Goal: Check status: Check status

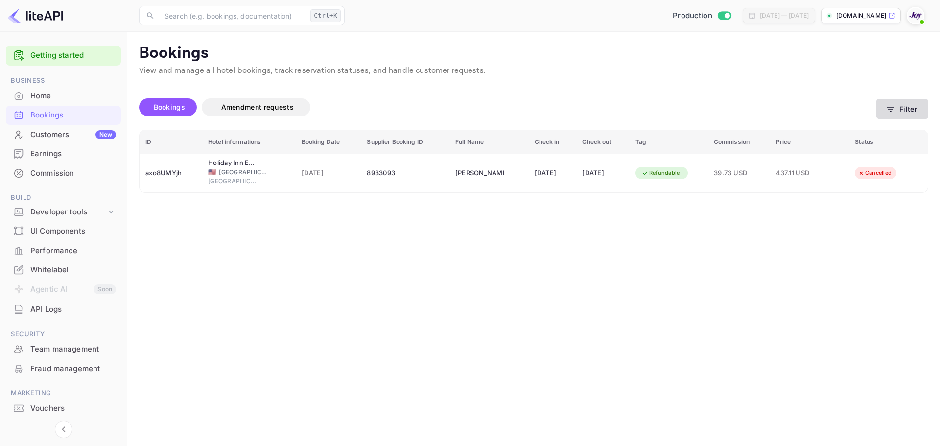
click at [894, 107] on icon "button" at bounding box center [890, 109] width 7 height 5
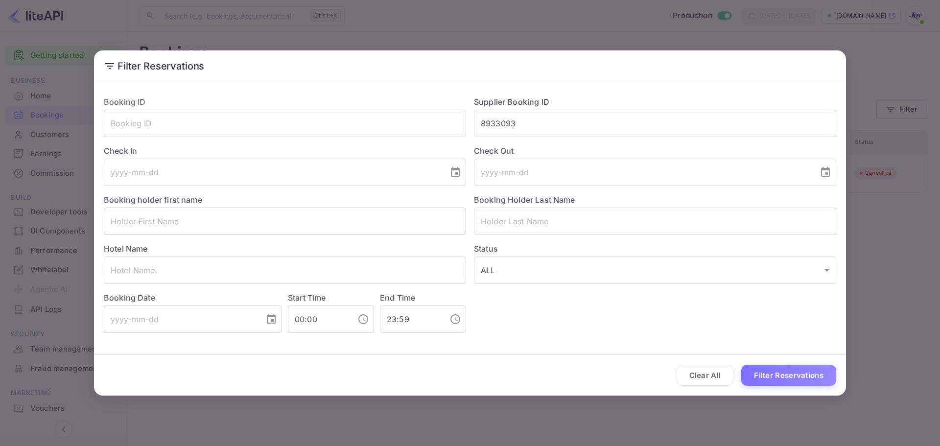
click at [211, 229] on input "text" at bounding box center [285, 221] width 362 height 27
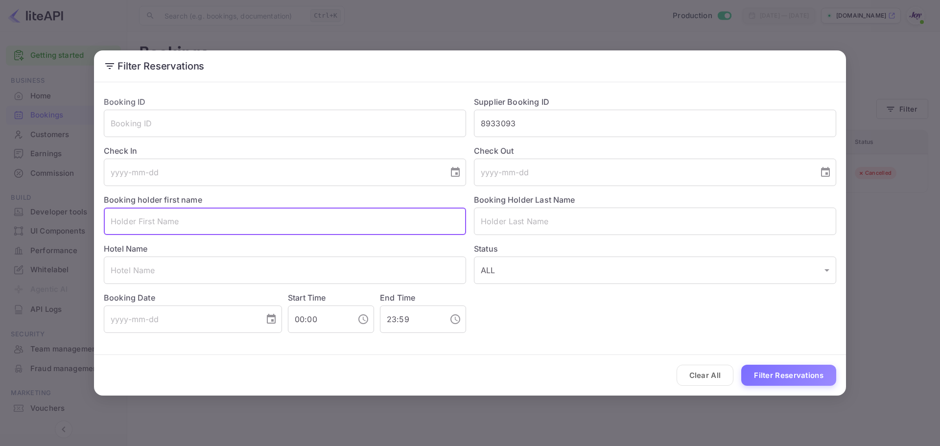
paste input "[PERSON_NAME]"
click at [151, 226] on input "[PERSON_NAME]" at bounding box center [285, 221] width 362 height 27
type input "[PERSON_NAME]"
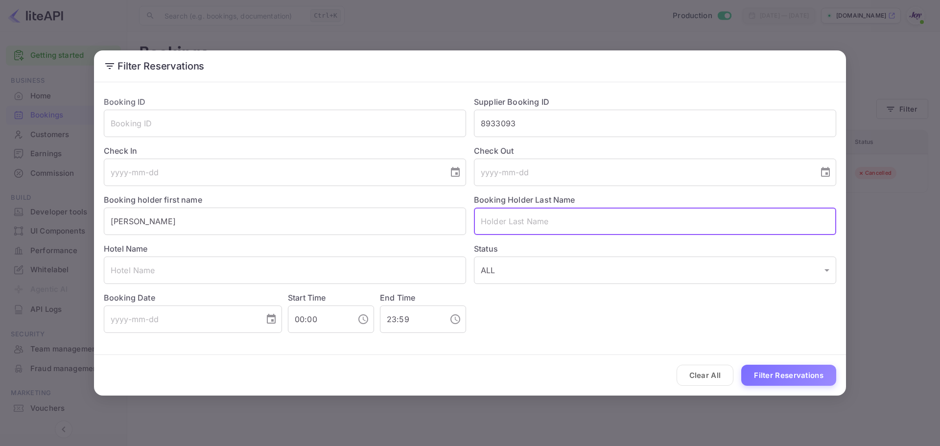
click at [525, 225] on input "text" at bounding box center [655, 221] width 362 height 27
paste input "[PERSON_NAME]"
type input "[PERSON_NAME]"
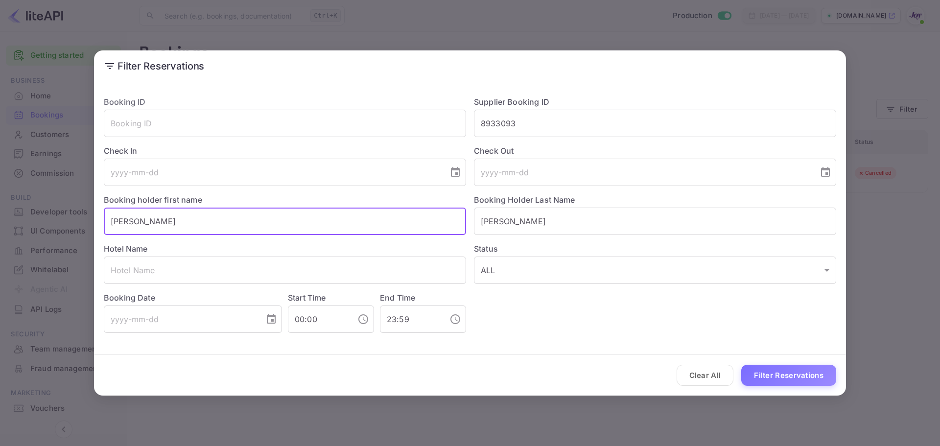
click at [274, 215] on input "[PERSON_NAME]" at bounding box center [285, 221] width 362 height 27
type input "[PERSON_NAME]"
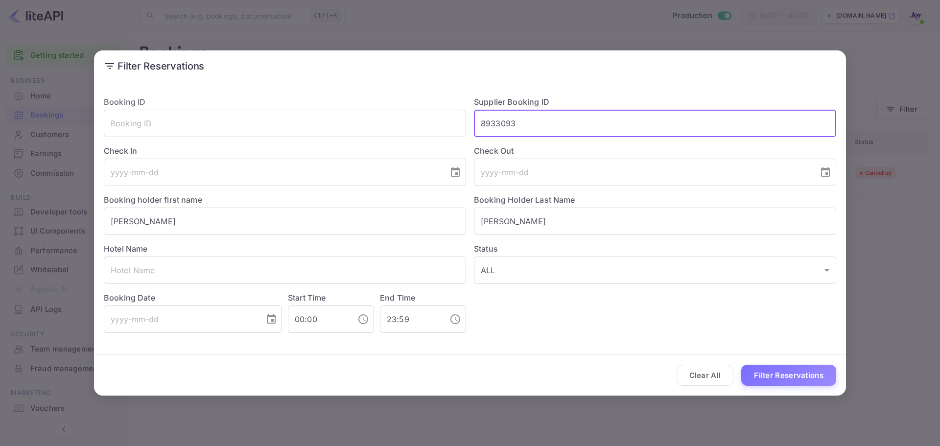
click at [527, 129] on input "8933093" at bounding box center [655, 123] width 362 height 27
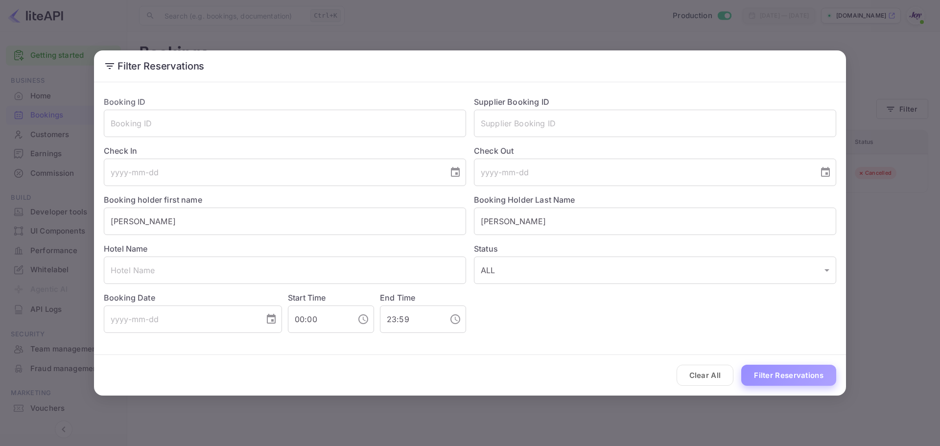
click at [793, 375] on button "Filter Reservations" at bounding box center [788, 375] width 95 height 21
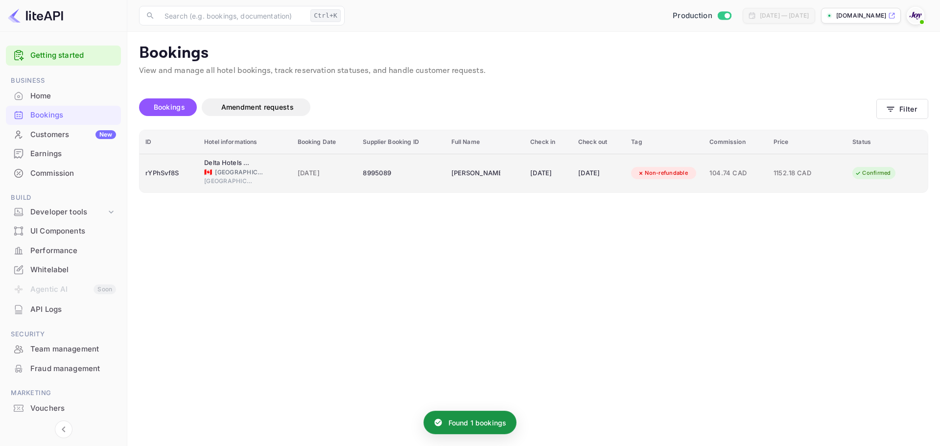
click at [231, 165] on div "Delta Hotels by Marriott [GEOGRAPHIC_DATA]" at bounding box center [228, 163] width 49 height 10
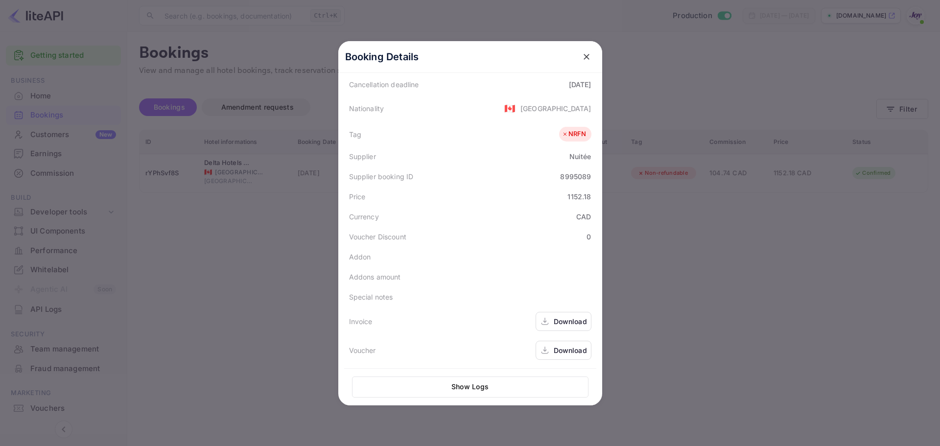
scroll to position [219, 0]
click at [672, 199] on div at bounding box center [470, 223] width 940 height 446
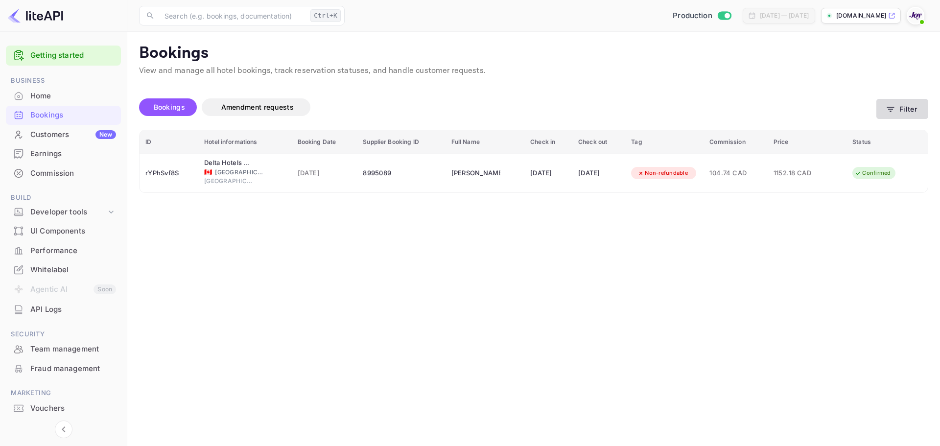
click at [894, 118] on button "Filter" at bounding box center [902, 109] width 52 height 20
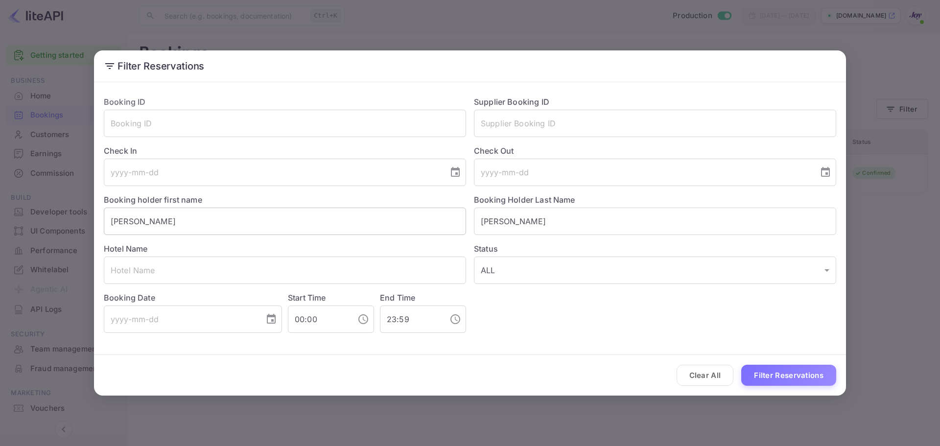
click at [142, 224] on input "[PERSON_NAME]" at bounding box center [285, 221] width 362 height 27
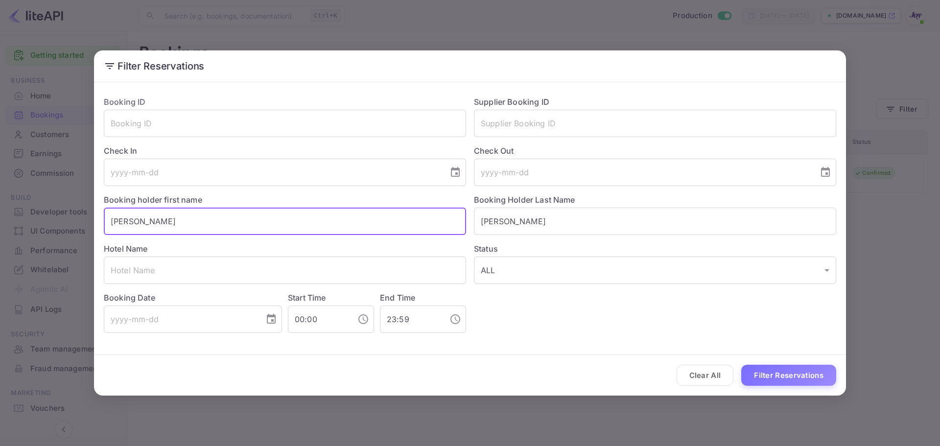
click at [142, 224] on input "[PERSON_NAME]" at bounding box center [285, 221] width 362 height 27
paste input "[PERSON_NAME]"
click at [135, 221] on input "[PERSON_NAME]" at bounding box center [285, 221] width 362 height 27
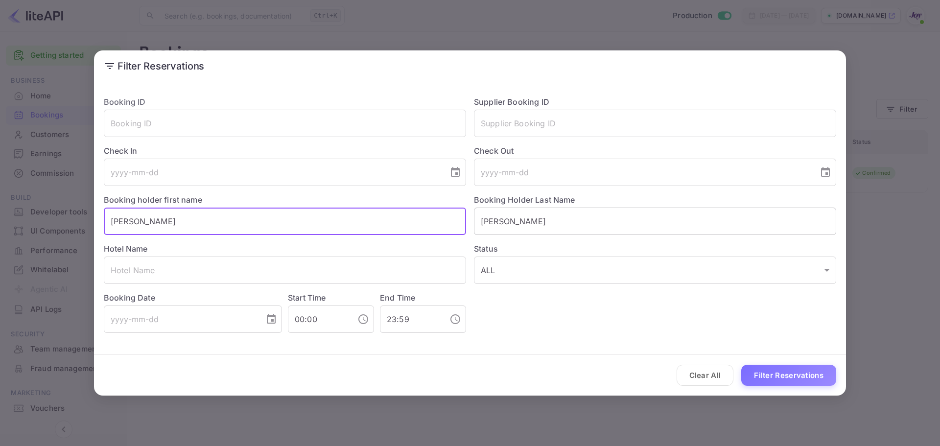
type input "[PERSON_NAME]"
click at [501, 224] on input "[PERSON_NAME]" at bounding box center [655, 221] width 362 height 27
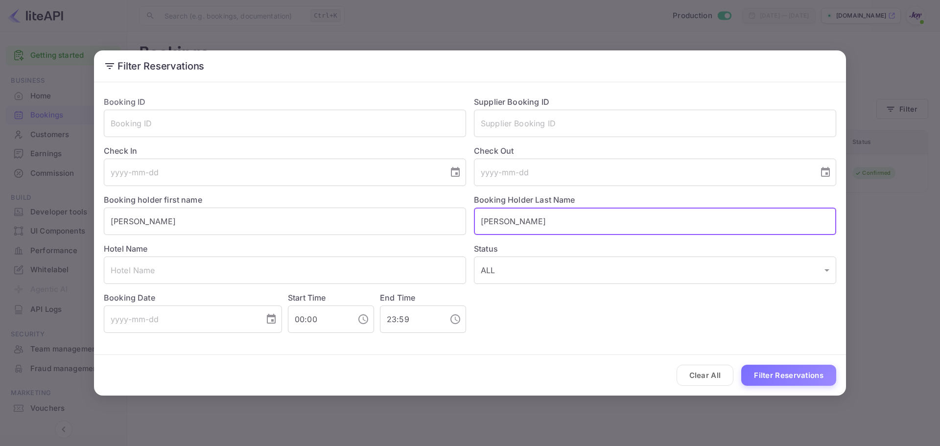
click at [501, 224] on input "[PERSON_NAME]" at bounding box center [655, 221] width 362 height 27
paste input "[PERSON_NAME]"
type input "[PERSON_NAME]"
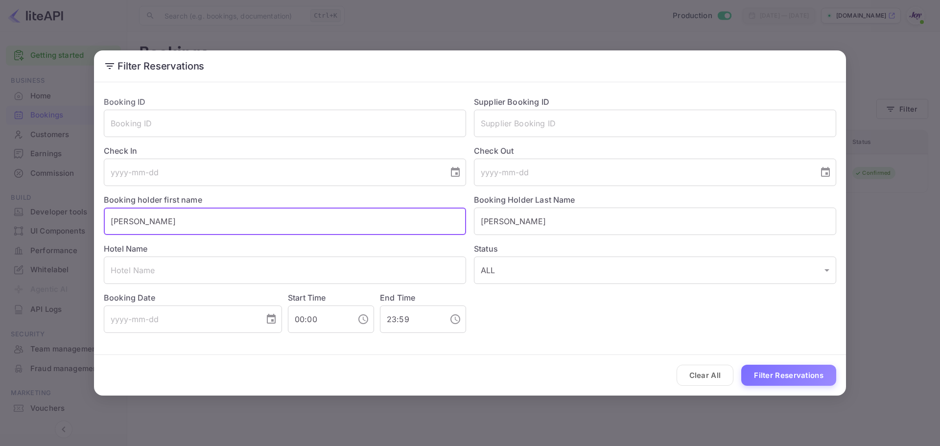
click at [342, 219] on input "[PERSON_NAME]" at bounding box center [285, 221] width 362 height 27
type input "[PERSON_NAME]"
click at [778, 382] on button "Filter Reservations" at bounding box center [788, 375] width 95 height 21
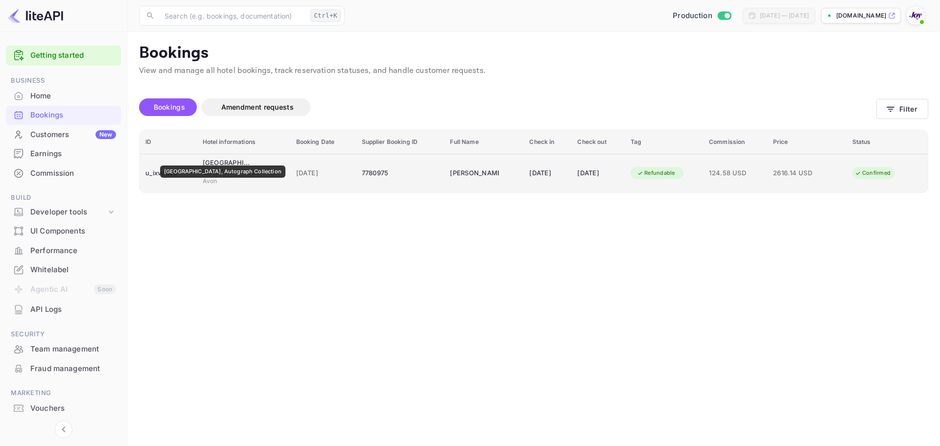
click at [220, 159] on div "[GEOGRAPHIC_DATA], Autograph Collection" at bounding box center [227, 163] width 49 height 10
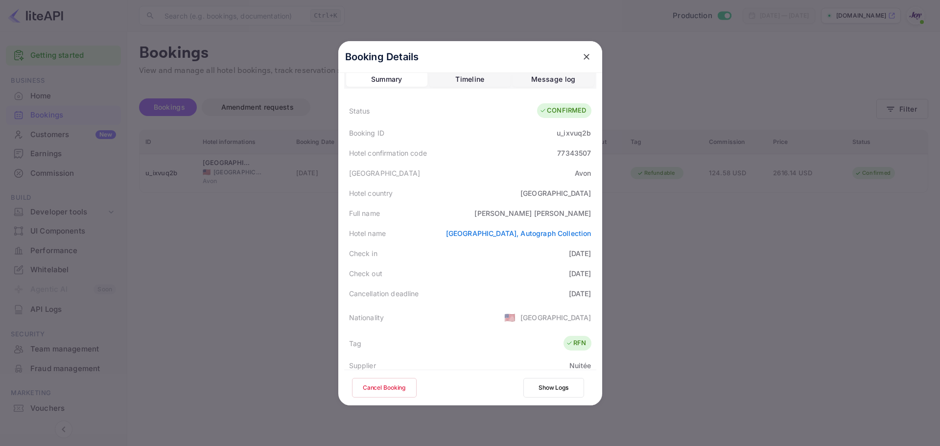
scroll to position [0, 0]
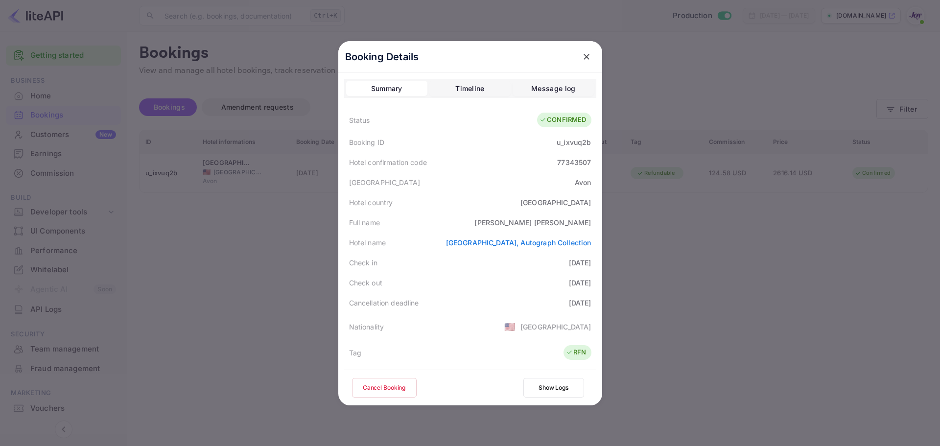
click at [583, 61] on icon "close" at bounding box center [587, 57] width 10 height 10
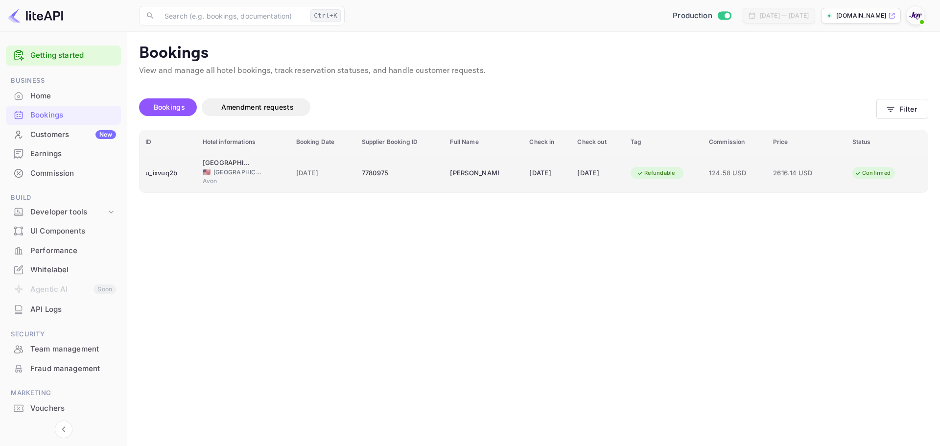
click at [211, 154] on td "[GEOGRAPHIC_DATA], Autograph Collection 🇺🇸 [GEOGRAPHIC_DATA] Avon" at bounding box center [244, 173] width 94 height 39
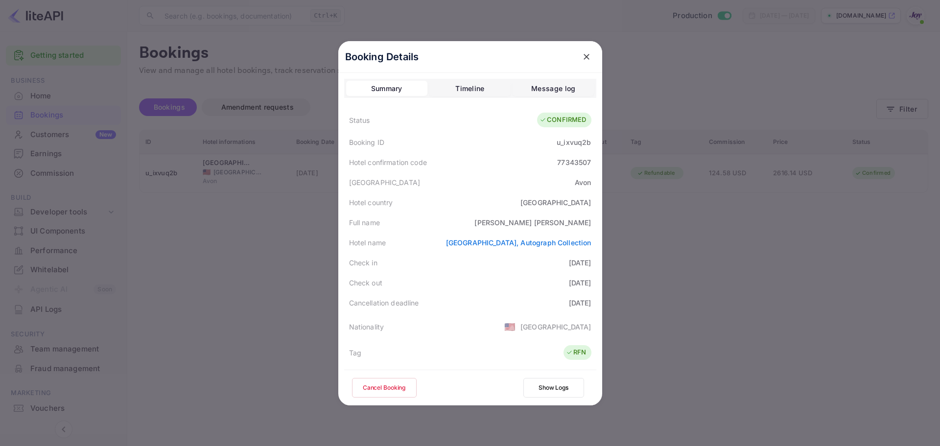
scroll to position [217, 0]
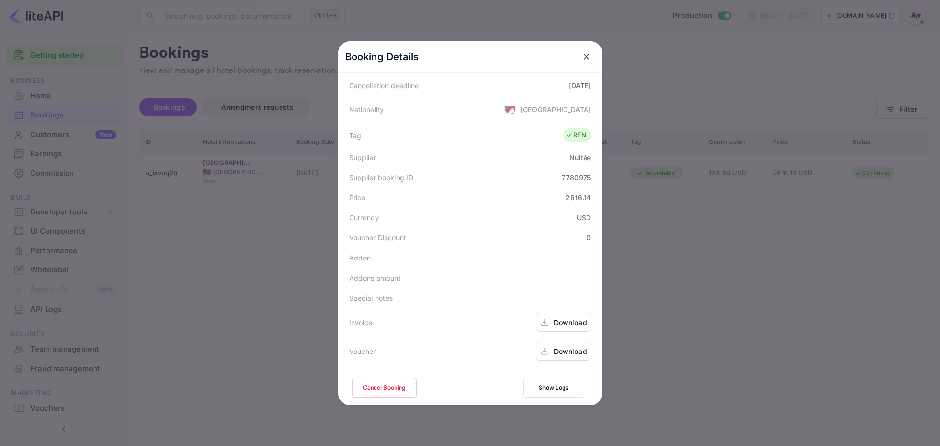
click at [557, 350] on div "Download" at bounding box center [570, 351] width 33 height 10
click at [264, 109] on div at bounding box center [470, 223] width 940 height 446
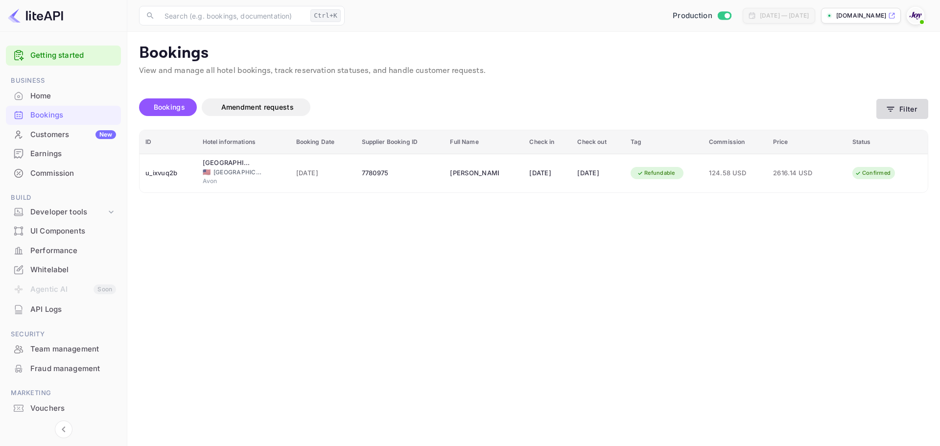
click at [901, 109] on button "Filter" at bounding box center [902, 109] width 52 height 20
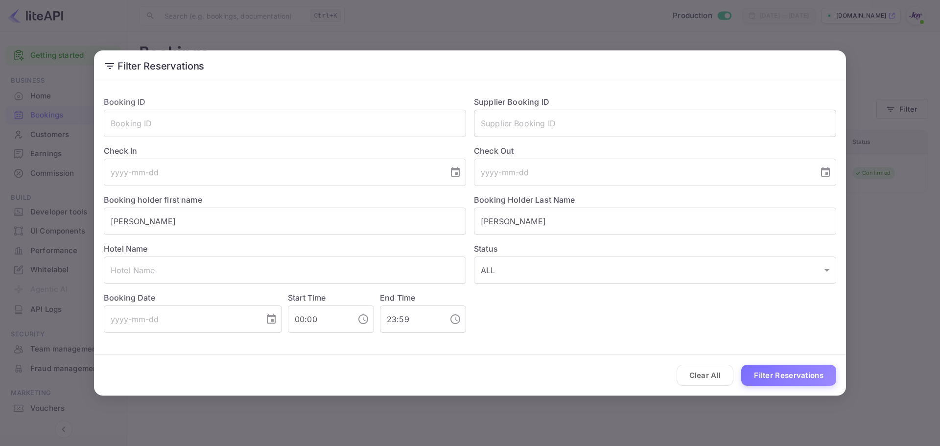
drag, startPoint x: 557, startPoint y: 139, endPoint x: 556, endPoint y: 131, distance: 7.5
click at [557, 137] on div "Booking ID ​ Supplier Booking ID ​ Check In ​ Check Out ​ Booking holder first …" at bounding box center [466, 210] width 740 height 245
click at [551, 118] on input "text" at bounding box center [655, 123] width 362 height 27
paste input "8413139"
type input "8413139"
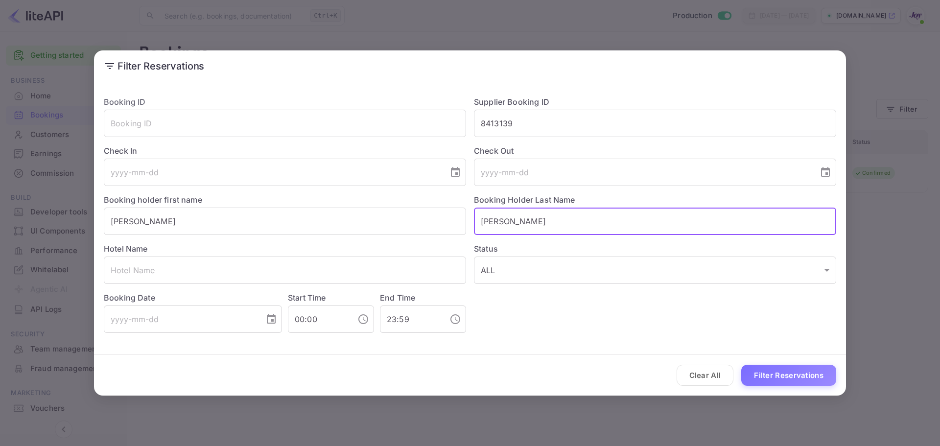
click at [531, 226] on input "[PERSON_NAME]" at bounding box center [655, 221] width 362 height 27
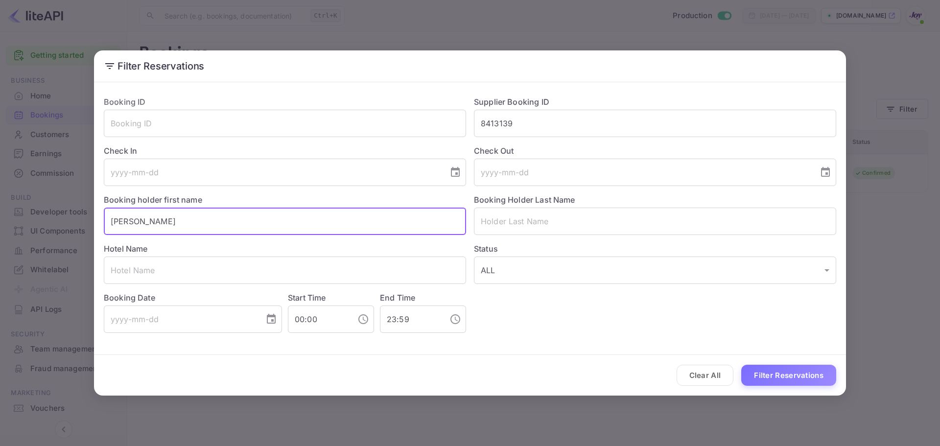
click at [200, 220] on input "[PERSON_NAME]" at bounding box center [285, 221] width 362 height 27
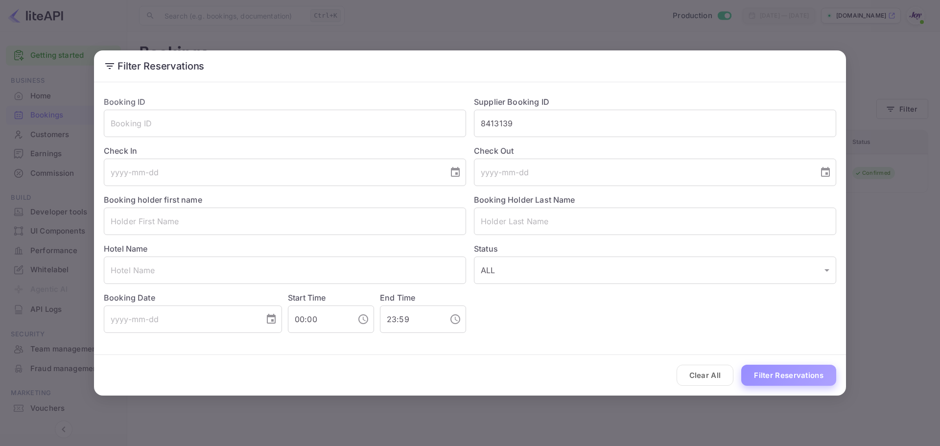
click at [764, 376] on button "Filter Reservations" at bounding box center [788, 375] width 95 height 21
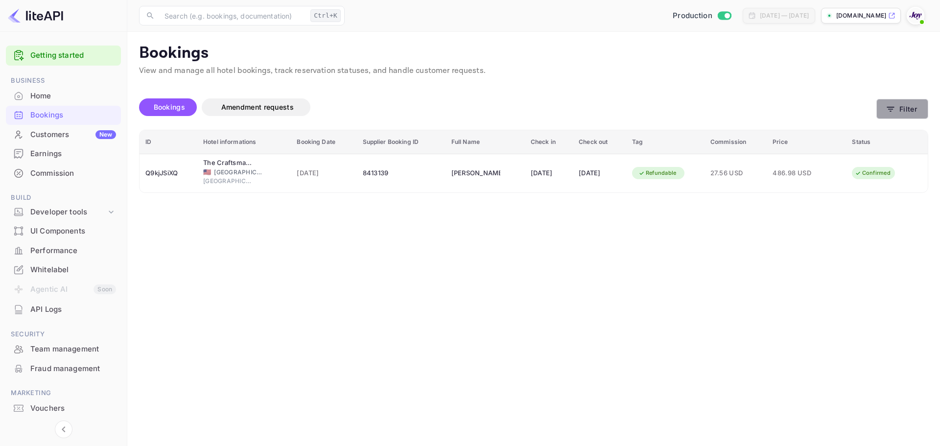
click at [905, 116] on button "Filter" at bounding box center [902, 109] width 52 height 20
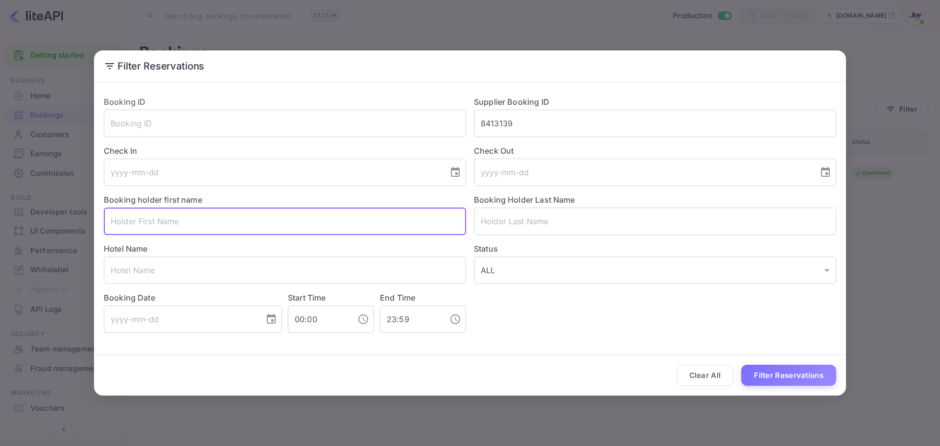
click at [219, 230] on input "text" at bounding box center [285, 221] width 362 height 27
paste input "[PERSON_NAME]"
drag, startPoint x: 163, startPoint y: 223, endPoint x: 215, endPoint y: 216, distance: 53.3
click at [215, 216] on input "[PERSON_NAME]" at bounding box center [285, 221] width 362 height 27
click at [172, 221] on input "[PERSON_NAME]" at bounding box center [285, 221] width 362 height 27
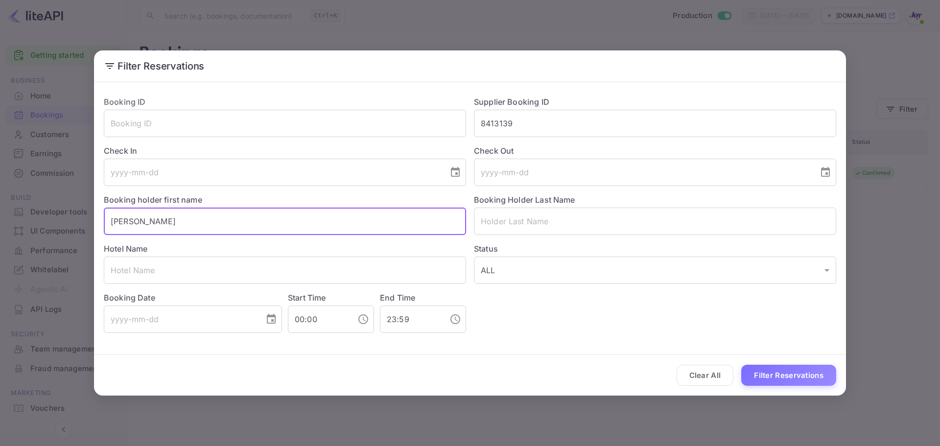
click at [172, 221] on input "[PERSON_NAME]" at bounding box center [285, 221] width 362 height 27
type input "[PERSON_NAME]"
click at [532, 227] on input "text" at bounding box center [655, 221] width 362 height 27
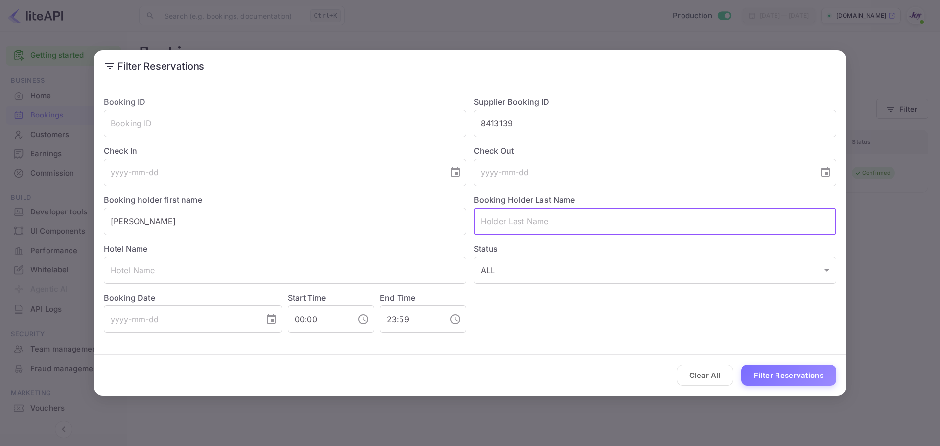
paste input "Kontoh"
type input "Kontoh"
click at [214, 230] on input "[PERSON_NAME]" at bounding box center [285, 221] width 362 height 27
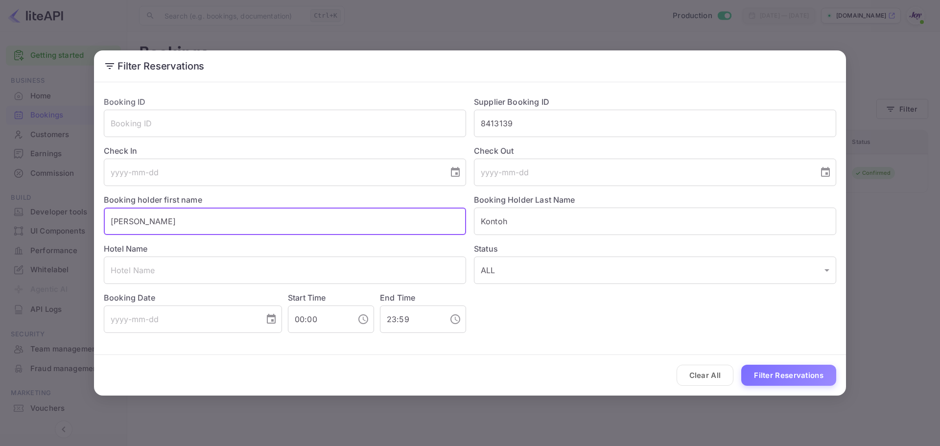
click at [214, 229] on input "[PERSON_NAME]" at bounding box center [285, 221] width 362 height 27
click at [771, 379] on button "Filter Reservations" at bounding box center [788, 375] width 95 height 21
click at [248, 233] on input "[PERSON_NAME]" at bounding box center [285, 221] width 362 height 27
drag, startPoint x: 248, startPoint y: 233, endPoint x: 374, endPoint y: 44, distance: 227.2
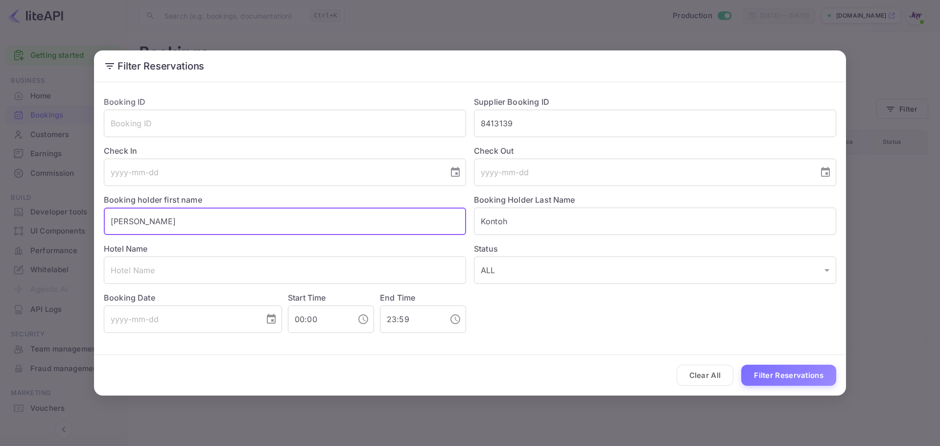
click at [247, 233] on input "[PERSON_NAME]" at bounding box center [285, 221] width 362 height 27
click at [275, 216] on input "[PERSON_NAME]" at bounding box center [285, 221] width 362 height 27
paste input "[PERSON_NAME]."
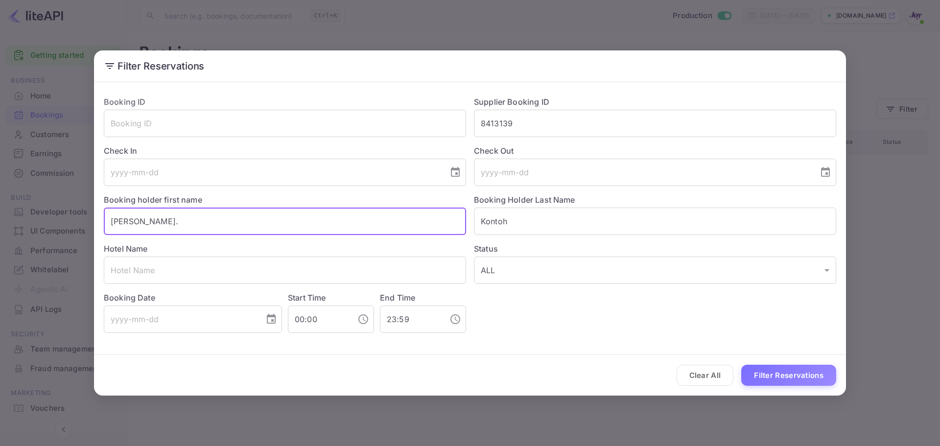
click at [195, 226] on input "[PERSON_NAME]." at bounding box center [285, 221] width 362 height 27
drag, startPoint x: 160, startPoint y: 220, endPoint x: 228, endPoint y: 223, distance: 68.1
click at [221, 223] on input "[PERSON_NAME]." at bounding box center [285, 221] width 362 height 27
type input "[PERSON_NAME]."
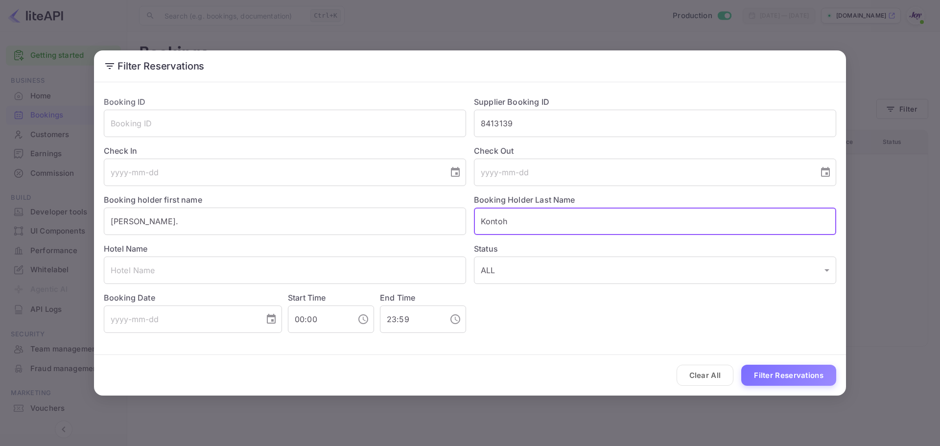
click at [564, 219] on input "Kontoh" at bounding box center [655, 221] width 362 height 27
paste input "usi-Kontoh."
type input "[PERSON_NAME]"
click at [291, 226] on input "[PERSON_NAME]." at bounding box center [285, 221] width 362 height 27
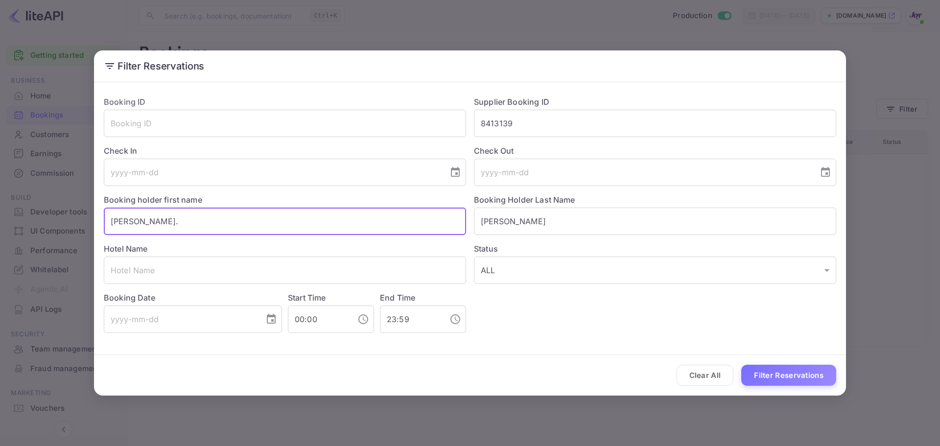
click at [291, 226] on input "[PERSON_NAME]." at bounding box center [285, 221] width 362 height 27
drag, startPoint x: 161, startPoint y: 220, endPoint x: 242, endPoint y: 232, distance: 82.1
click at [242, 232] on input "[PERSON_NAME]." at bounding box center [285, 221] width 362 height 27
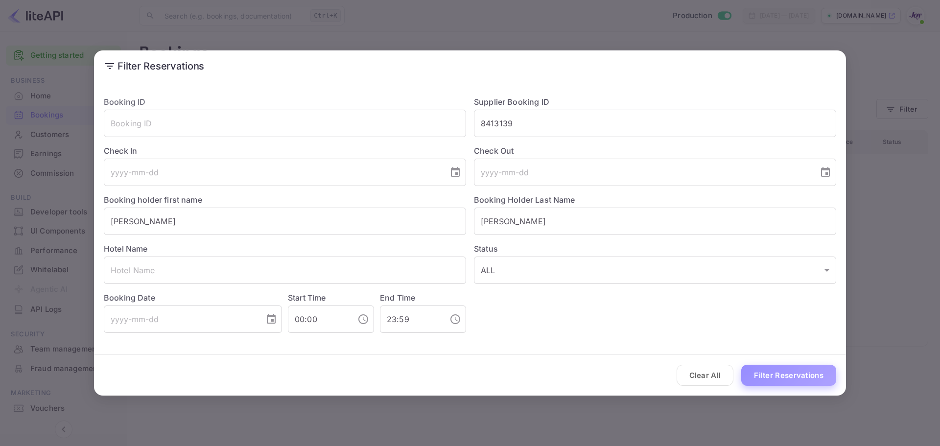
click at [817, 367] on button "Filter Reservations" at bounding box center [788, 375] width 95 height 21
click at [198, 236] on div "Hotel Name ​" at bounding box center [281, 259] width 370 height 49
click at [197, 236] on div "Hotel Name ​" at bounding box center [281, 259] width 370 height 49
drag, startPoint x: 197, startPoint y: 236, endPoint x: 180, endPoint y: 201, distance: 39.6
click at [197, 235] on div "Booking ID ​ Supplier Booking ID 8413139 ​ Check In ​ Check Out ​ Booking holde…" at bounding box center [466, 210] width 740 height 245
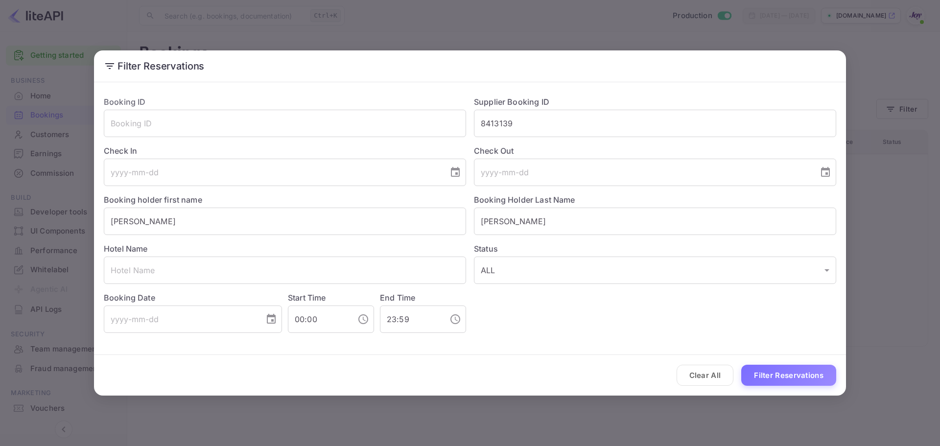
click at [180, 201] on label "Booking holder first name" at bounding box center [153, 200] width 98 height 10
click at [189, 217] on input "[PERSON_NAME]" at bounding box center [285, 221] width 362 height 27
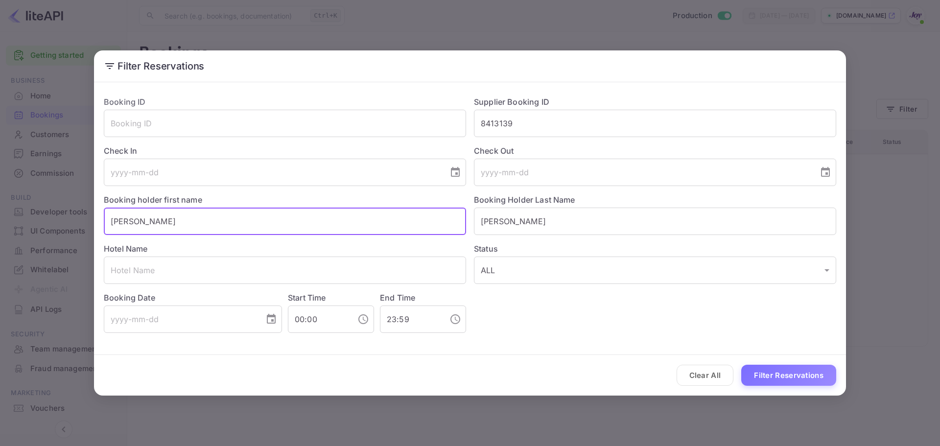
click at [189, 217] on input "[PERSON_NAME]" at bounding box center [285, 221] width 362 height 27
paste input "[PERSON_NAME]"
click at [189, 217] on input "[PERSON_NAME]" at bounding box center [285, 221] width 362 height 27
click at [151, 225] on input "[PERSON_NAME]" at bounding box center [285, 221] width 362 height 27
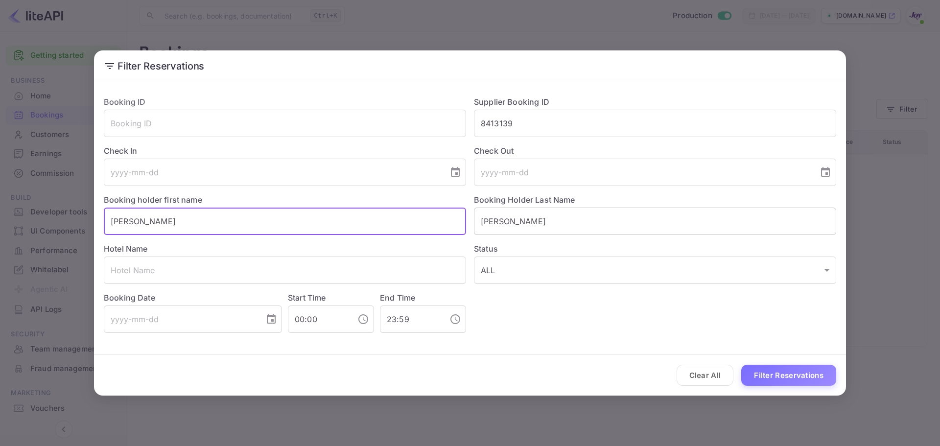
type input "[PERSON_NAME]"
click at [557, 225] on input "[PERSON_NAME]" at bounding box center [655, 221] width 362 height 27
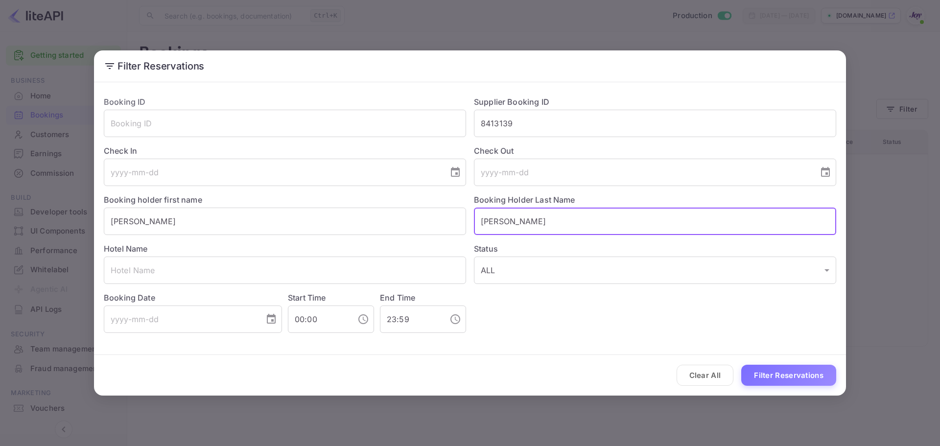
click at [557, 225] on input "[PERSON_NAME]" at bounding box center [655, 221] width 362 height 27
paste input "Hope"
click at [557, 225] on input "[PERSON_NAME]" at bounding box center [655, 221] width 362 height 27
type input "Hope"
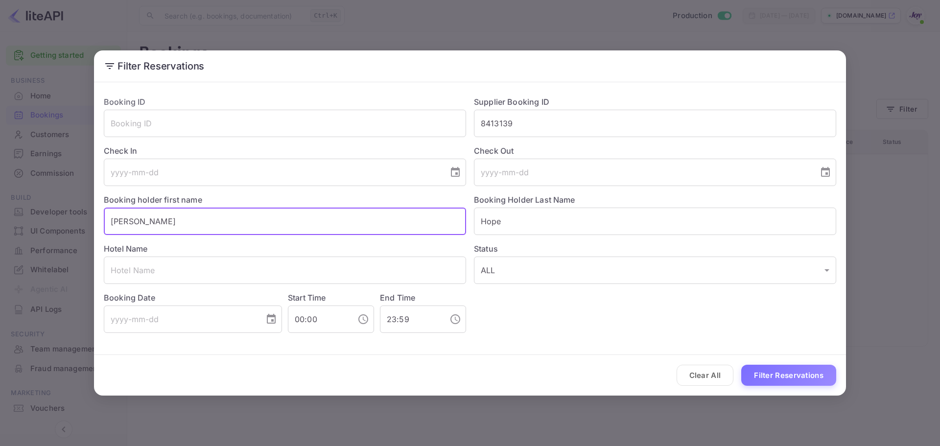
click at [326, 221] on input "[PERSON_NAME]" at bounding box center [285, 221] width 362 height 27
type input "[PERSON_NAME]"
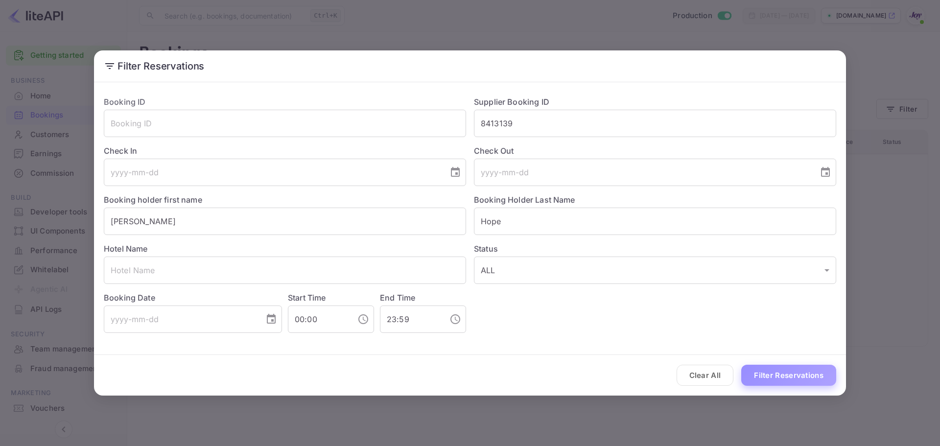
click at [774, 379] on button "Filter Reservations" at bounding box center [788, 375] width 95 height 21
click at [500, 277] on body "Getting started Business Home Bookings Customers New Earnings Commission Build …" at bounding box center [470, 223] width 940 height 446
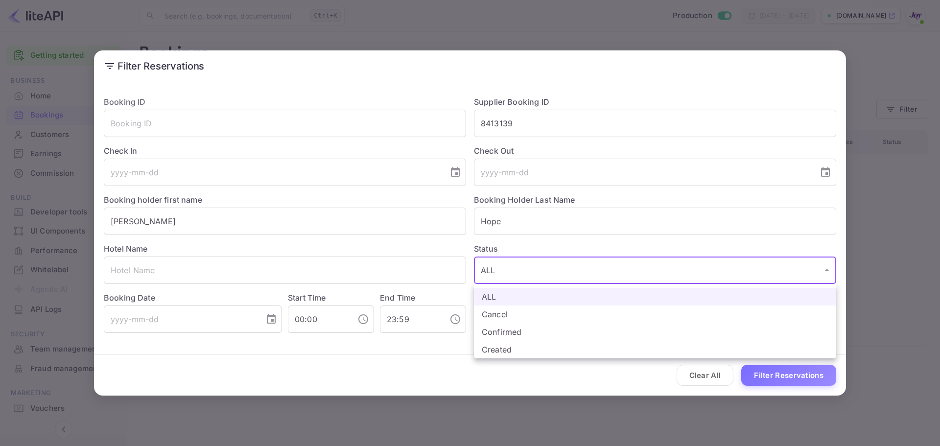
click at [500, 277] on div at bounding box center [470, 223] width 940 height 446
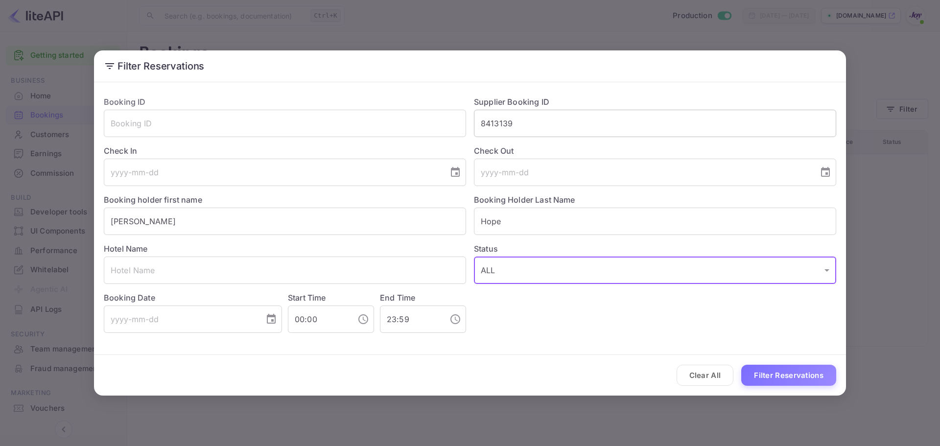
click at [577, 111] on input "8413139" at bounding box center [655, 123] width 362 height 27
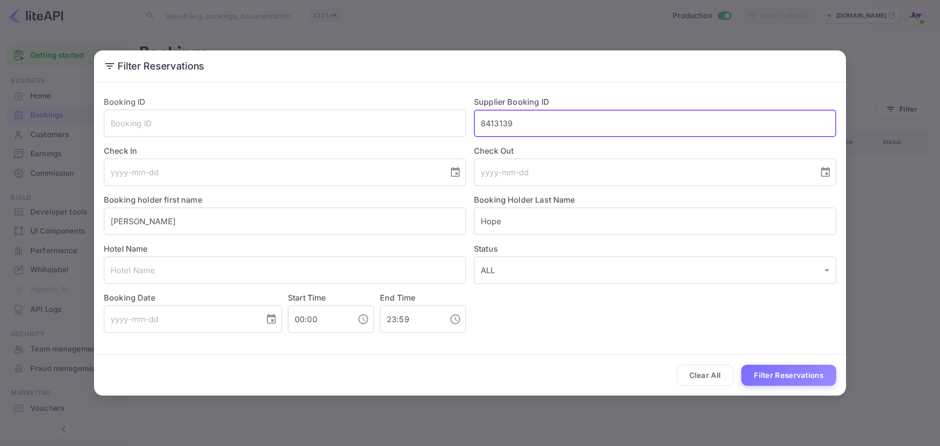
click at [577, 111] on input "8413139" at bounding box center [655, 123] width 362 height 27
paste input "Dear Expedia Partner Support, I hope this message finds you well. I am reaching…"
click at [561, 129] on input "Dear Expedia Partner Support, I hope this message finds you well. I am reaching…" at bounding box center [655, 123] width 362 height 27
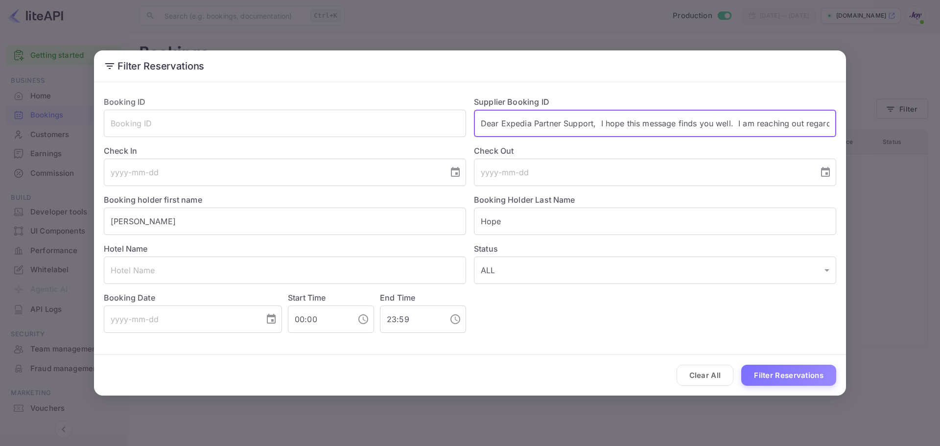
click at [561, 129] on input "Dear Expedia Partner Support, I hope this message finds you well. I am reaching…" at bounding box center [655, 123] width 362 height 27
paste input "9121715"
type input "9121715"
click at [790, 369] on button "Filter Reservations" at bounding box center [788, 375] width 95 height 21
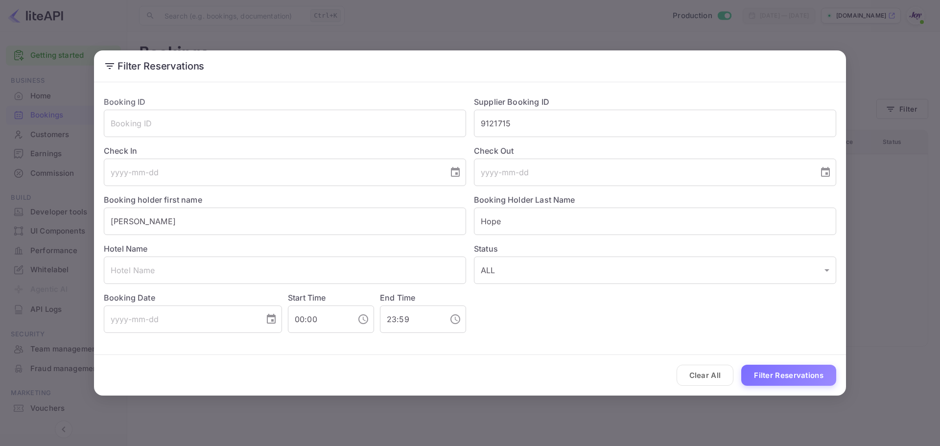
click at [417, 198] on div "Booking holder first name [PERSON_NAME]" at bounding box center [281, 210] width 370 height 49
click at [418, 210] on input "[PERSON_NAME]" at bounding box center [285, 221] width 362 height 27
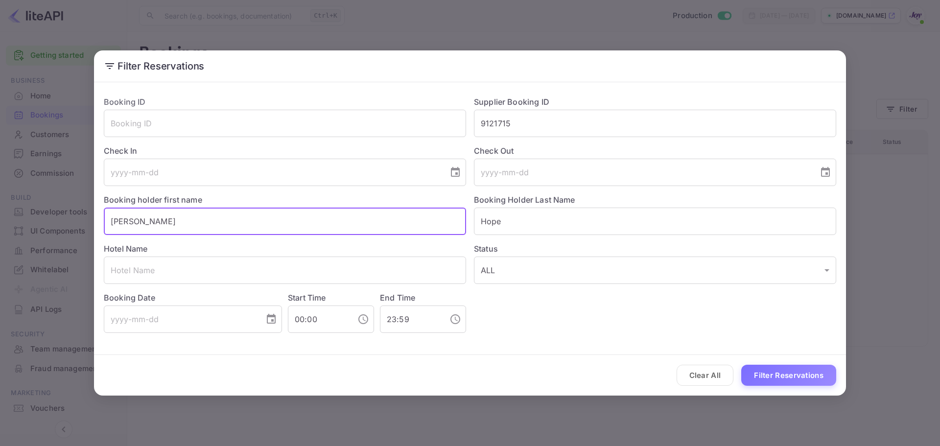
click at [418, 210] on input "[PERSON_NAME]" at bounding box center [285, 221] width 362 height 27
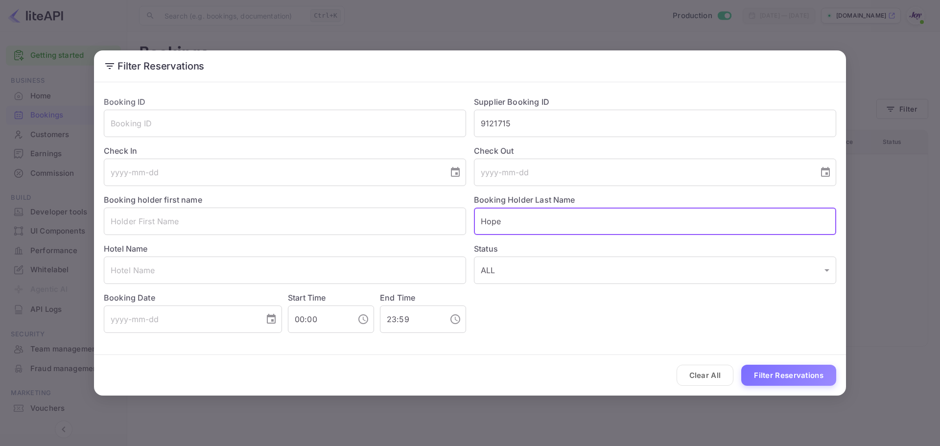
click at [538, 219] on input "Hope" at bounding box center [655, 221] width 362 height 27
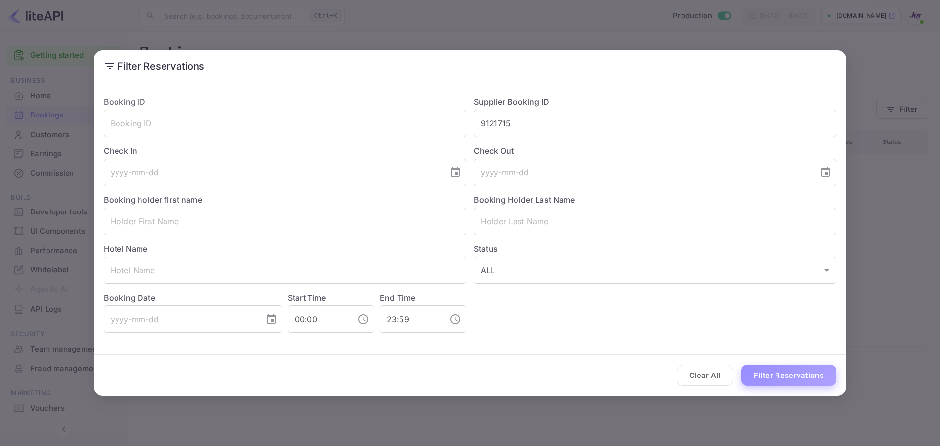
click at [819, 376] on button "Filter Reservations" at bounding box center [788, 375] width 95 height 21
drag, startPoint x: 818, startPoint y: 375, endPoint x: 538, endPoint y: 84, distance: 404.4
click at [538, 84] on div "Filter Reservations Booking ID ​ Supplier Booking ID 9121715 ​ Check In ​ Check…" at bounding box center [470, 222] width 752 height 345
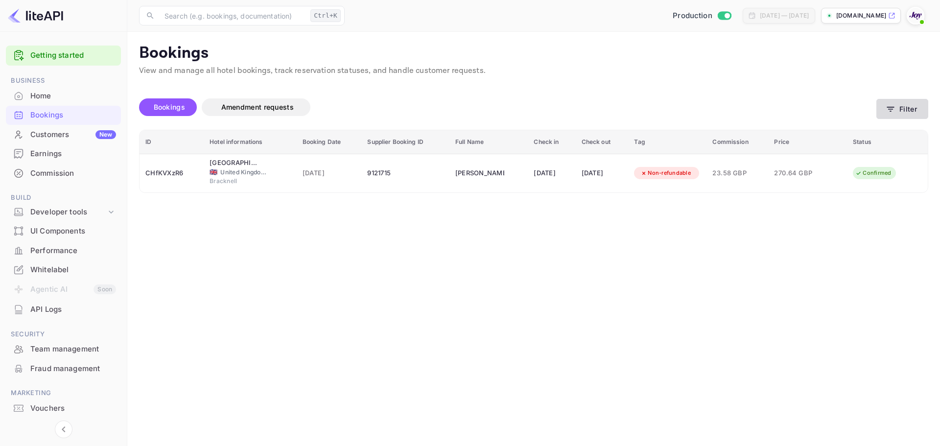
click at [893, 111] on icon "button" at bounding box center [891, 109] width 10 height 10
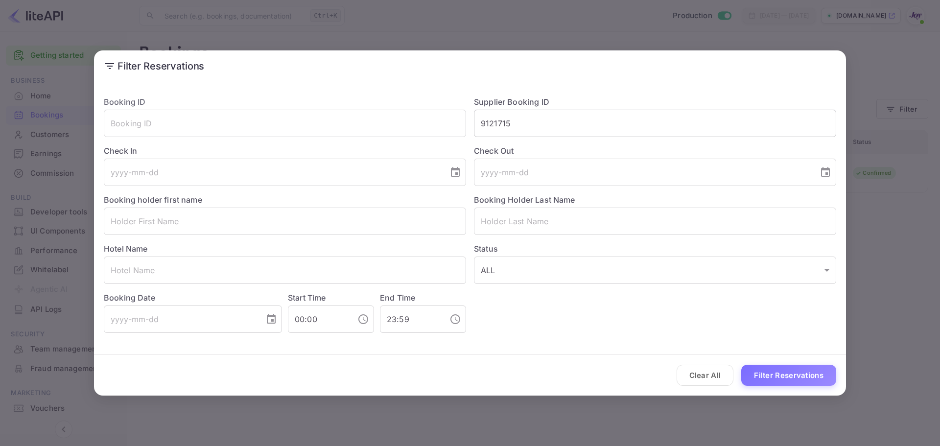
click at [517, 122] on input "9121715" at bounding box center [655, 123] width 362 height 27
paste input "8966251"
type input "8966251"
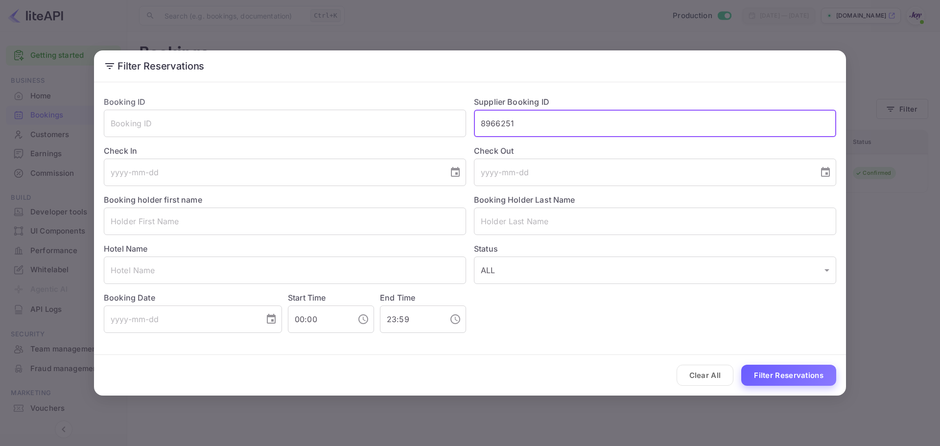
click at [773, 382] on button "Filter Reservations" at bounding box center [788, 375] width 95 height 21
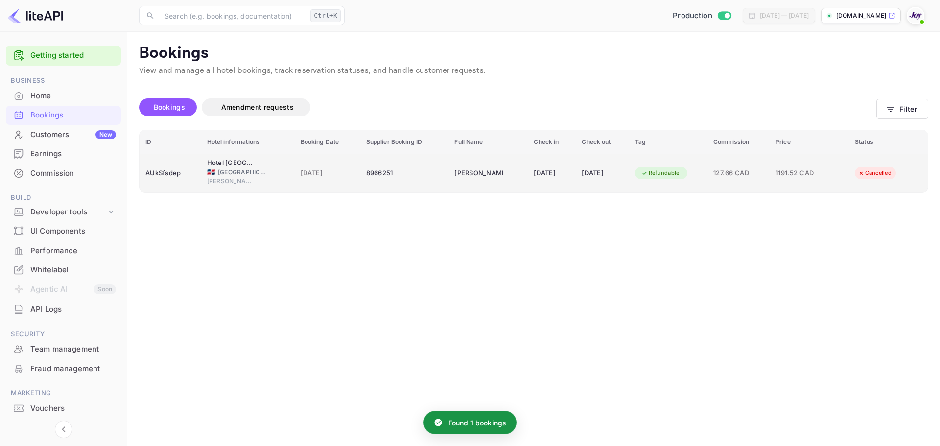
click at [222, 174] on span "[GEOGRAPHIC_DATA]" at bounding box center [242, 172] width 49 height 9
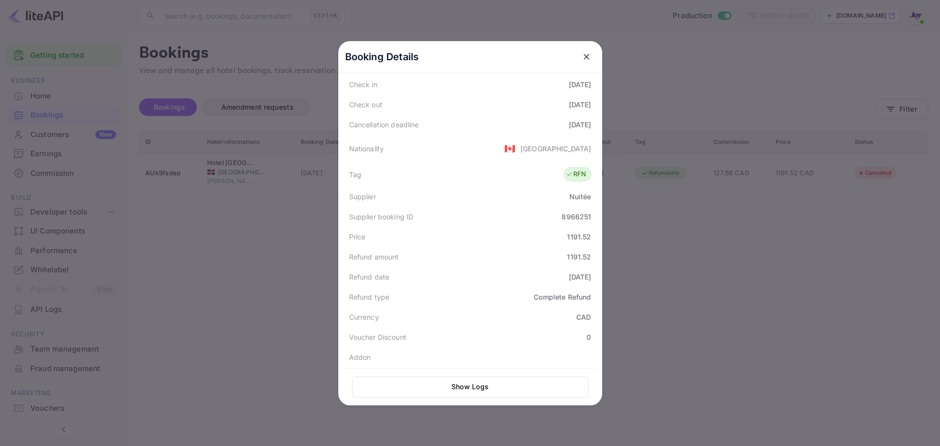
scroll to position [196, 0]
click at [582, 60] on icon "close" at bounding box center [587, 57] width 10 height 10
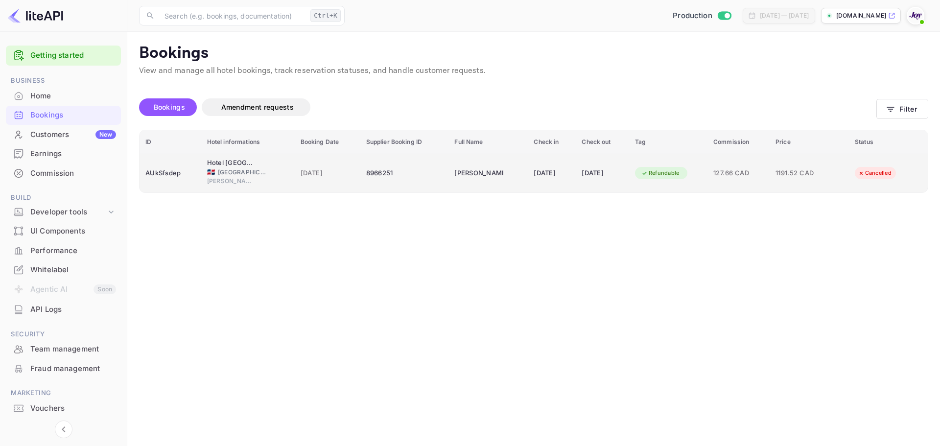
click at [807, 176] on span "1191.52 CAD" at bounding box center [799, 173] width 49 height 11
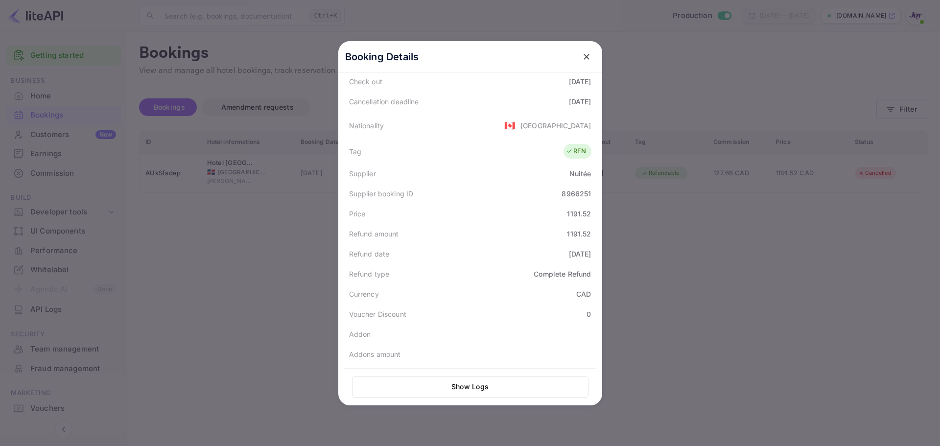
scroll to position [232, 0]
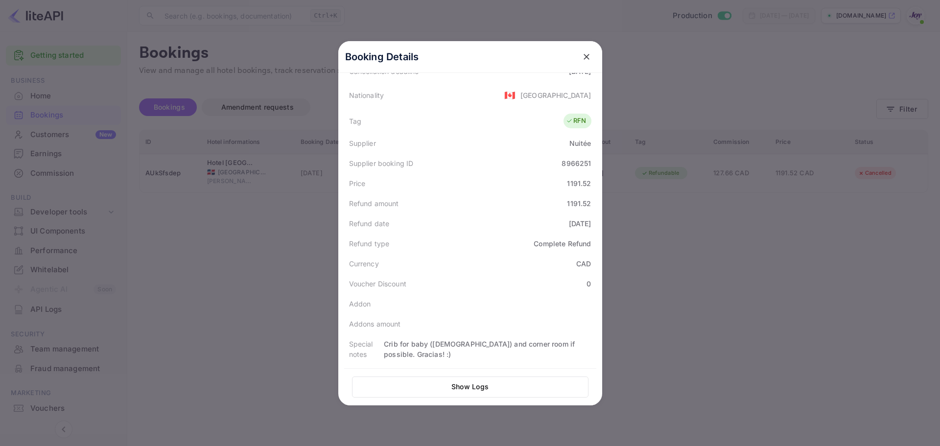
click at [149, 228] on div at bounding box center [470, 223] width 940 height 446
